Goal: Task Accomplishment & Management: Manage account settings

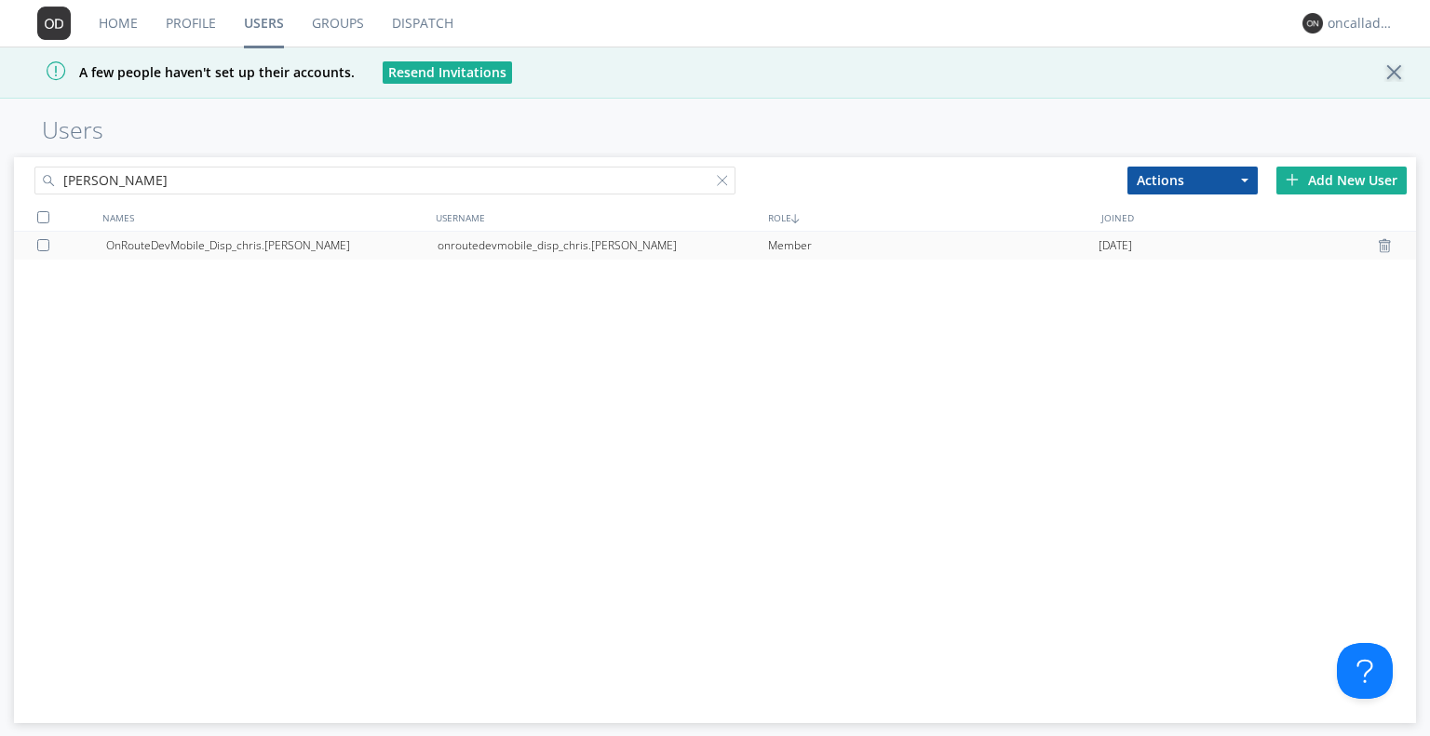
type input "[PERSON_NAME]"
click at [741, 250] on div "onroutedevmobile_disp_chris.[PERSON_NAME]" at bounding box center [602, 246] width 330 height 28
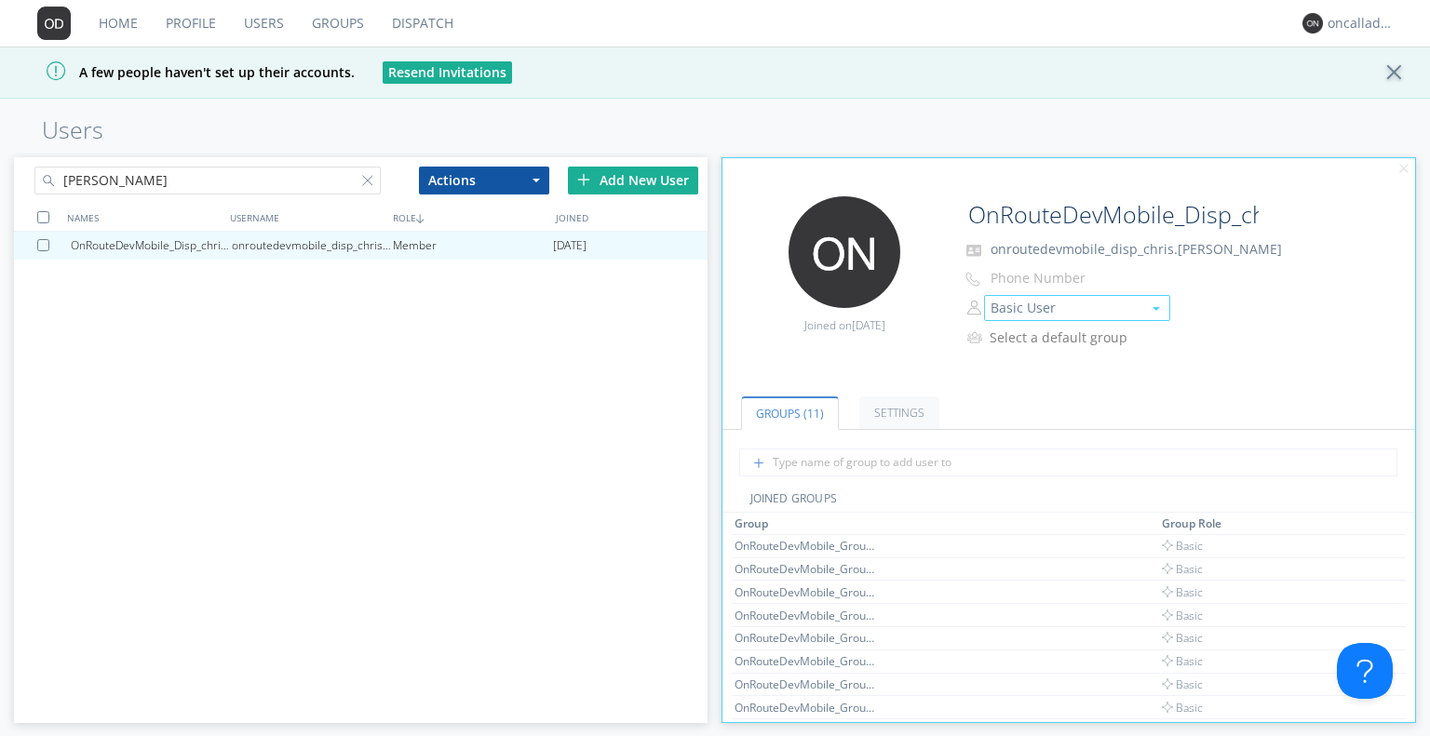
click at [1028, 300] on button "Basic User" at bounding box center [1077, 308] width 186 height 26
click at [1039, 338] on link "Manager" at bounding box center [1077, 337] width 184 height 28
click at [1247, 328] on div "Select a default group" at bounding box center [1184, 337] width 434 height 25
click at [921, 66] on div "A few people haven't set up their accounts. Resend Invitations" at bounding box center [715, 73] width 1430 height 52
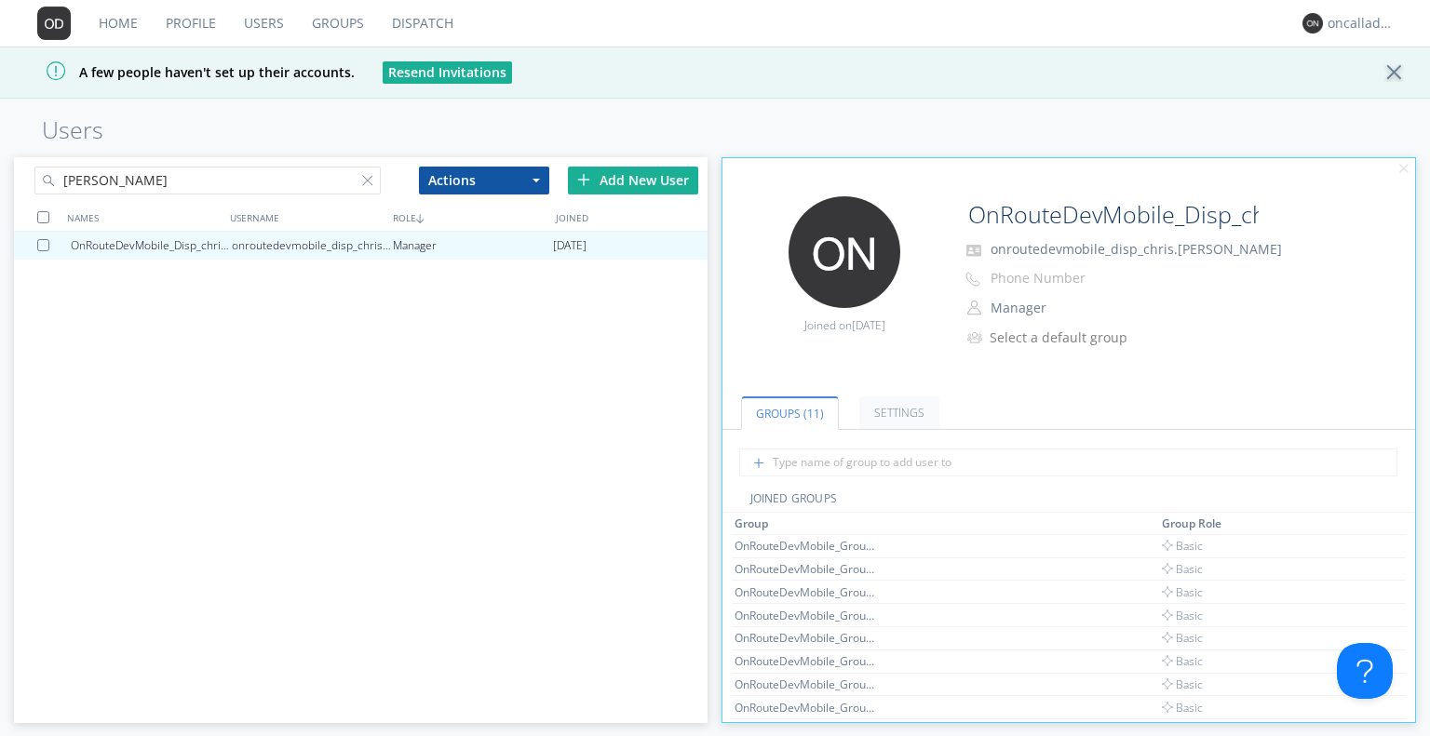
click at [1402, 77] on div at bounding box center [1399, 72] width 33 height 19
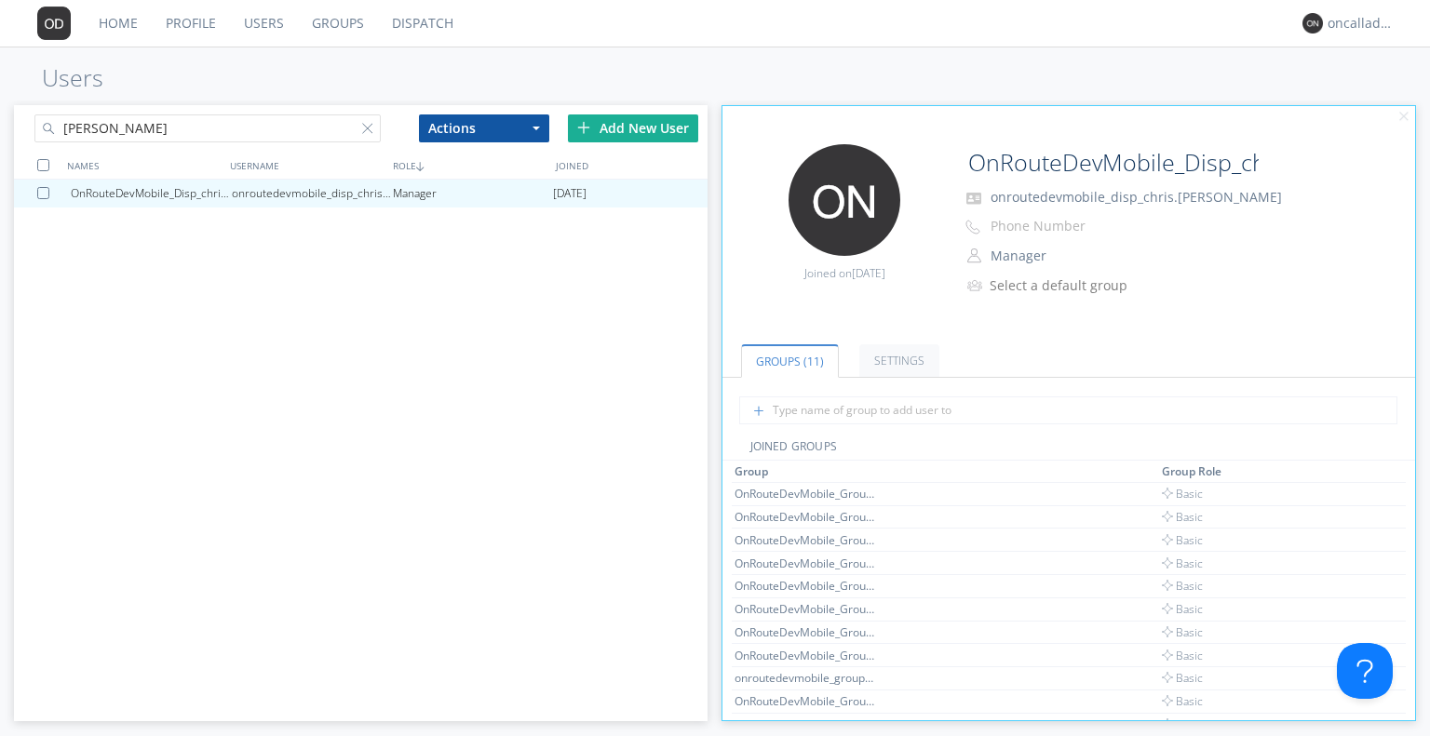
click at [268, 21] on link "Users" at bounding box center [264, 23] width 68 height 47
